Goal: Information Seeking & Learning: Learn about a topic

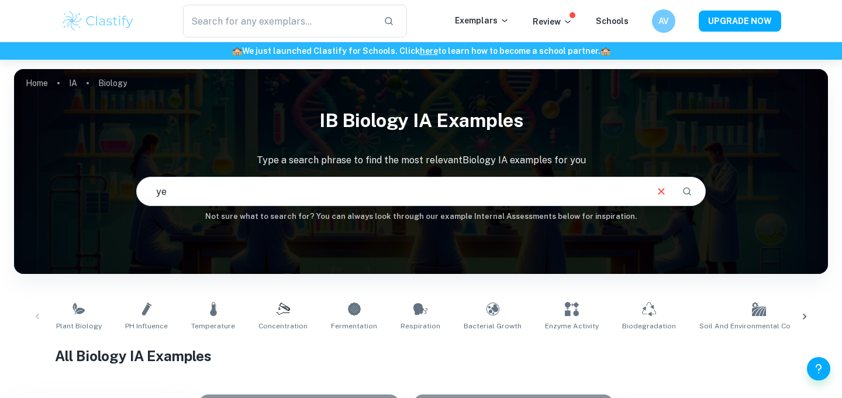
scroll to position [14, 0]
click at [258, 196] on input "yeast" at bounding box center [391, 191] width 509 height 33
type input "mitosis"
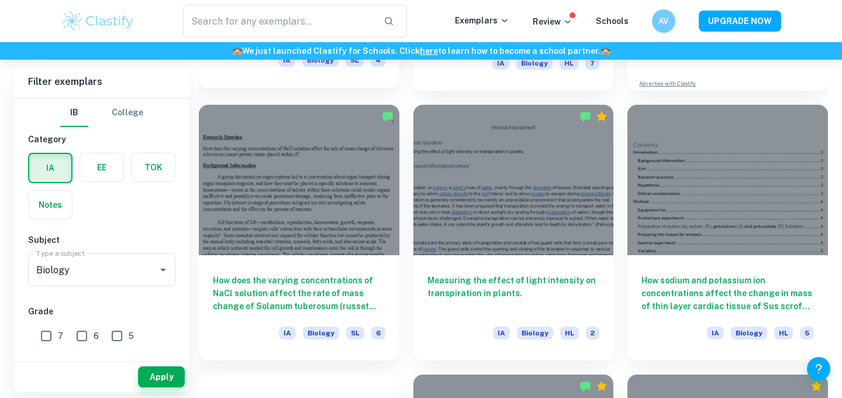
scroll to position [562, 0]
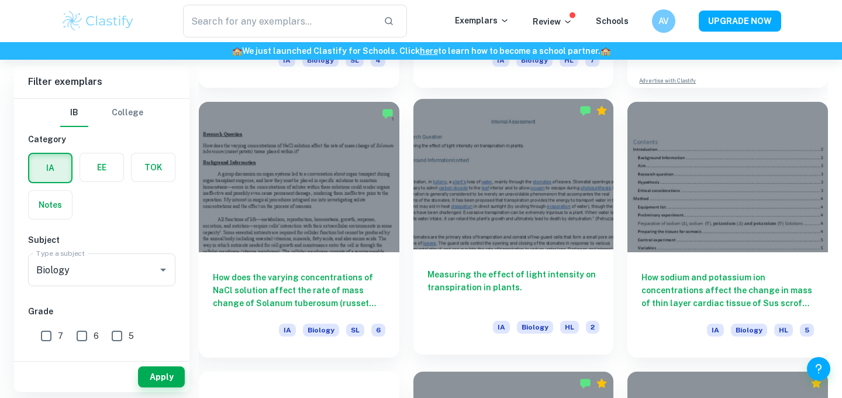
click at [483, 278] on h6 "Measuring the effect of light intensity on transpiration in plants." at bounding box center [513, 287] width 172 height 39
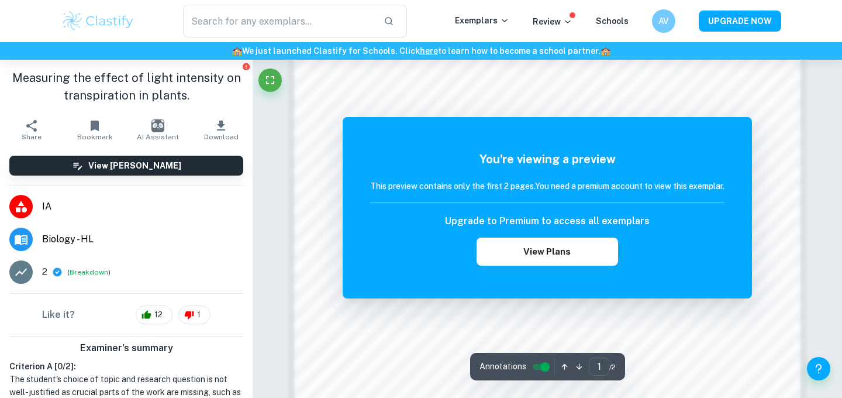
scroll to position [1068, 0]
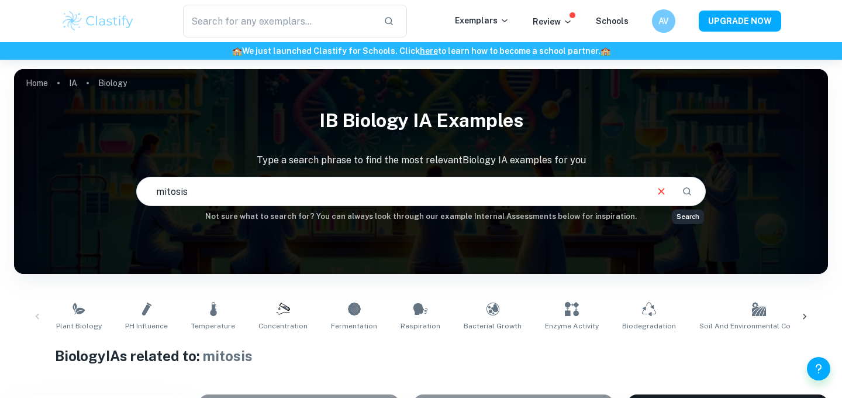
click at [689, 193] on icon "Search" at bounding box center [687, 191] width 8 height 8
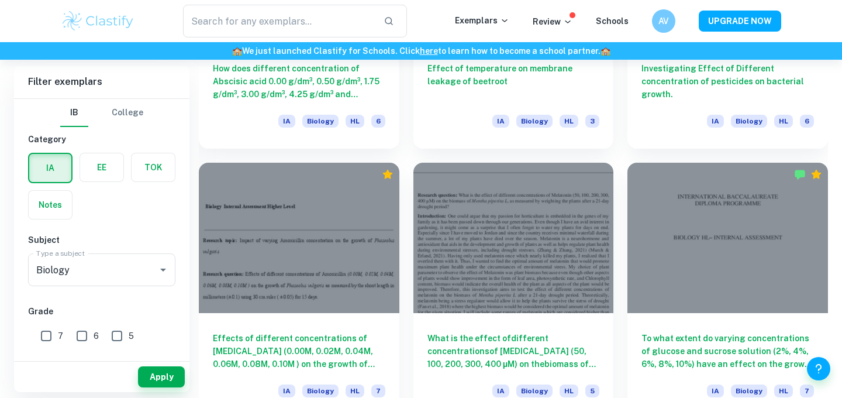
scroll to position [2837, 0]
